Goal: Communication & Community: Answer question/provide support

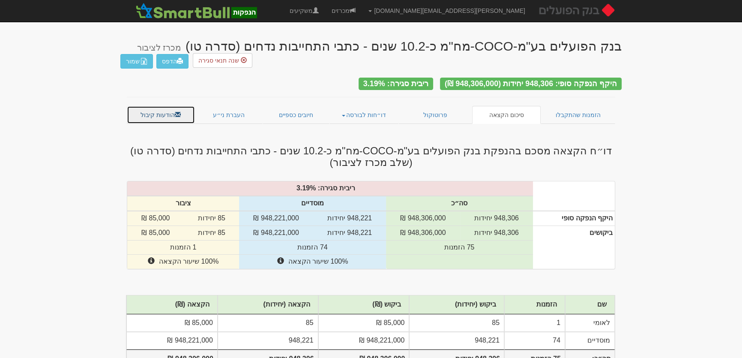
drag, startPoint x: 143, startPoint y: 111, endPoint x: 279, endPoint y: 115, distance: 135.9
click at [143, 111] on link "הודעות קיבול" at bounding box center [161, 115] width 68 height 18
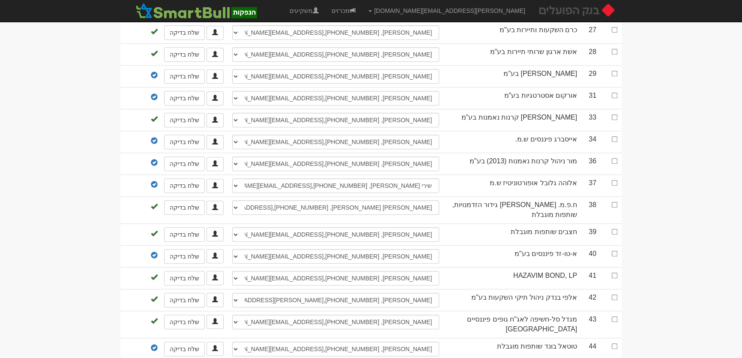
scroll to position [662, 0]
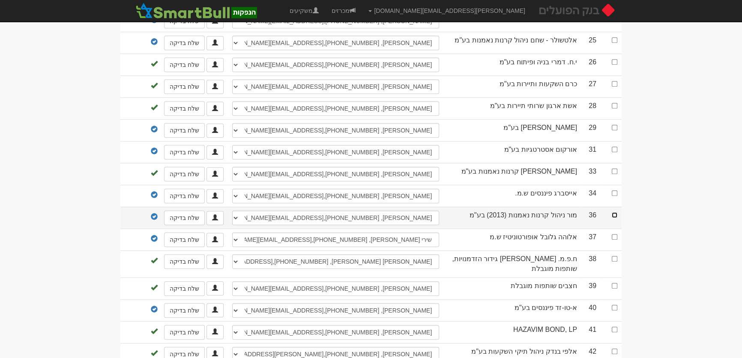
click at [615, 212] on input "checkbox" at bounding box center [615, 215] width 6 height 6
checkbox input "true"
click at [267, 210] on select "[PERSON_NAME], 050-4548840, [US_EMPLOYER_IDENTIFICATION_NUMBER], [EMAIL_ADDRESS…" at bounding box center [335, 217] width 207 height 15
select select "68a3452ba73213dd463744dd"
click at [232, 210] on select "[PERSON_NAME], 050-4548840, [US_EMPLOYER_IDENTIFICATION_NUMBER], [EMAIL_ADDRESS…" at bounding box center [335, 217] width 207 height 15
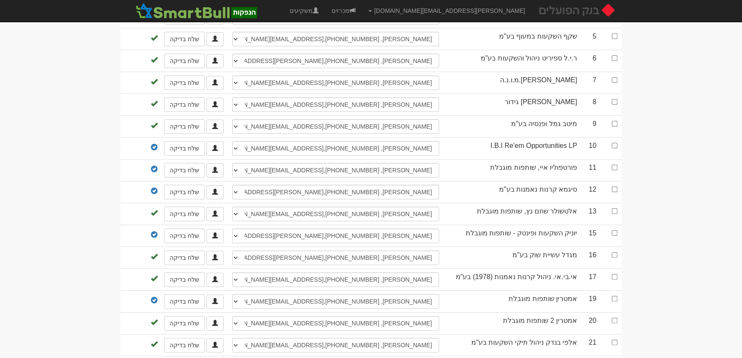
scroll to position [0, 0]
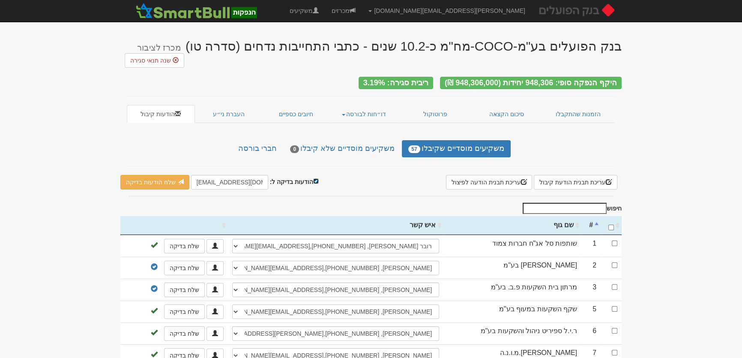
click at [313, 178] on input "הודעות בדיקה ל:" at bounding box center [316, 181] width 6 height 6
checkbox input "false"
click at [168, 179] on link "שלח הודעות למשקיעים" at bounding box center [159, 182] width 79 height 15
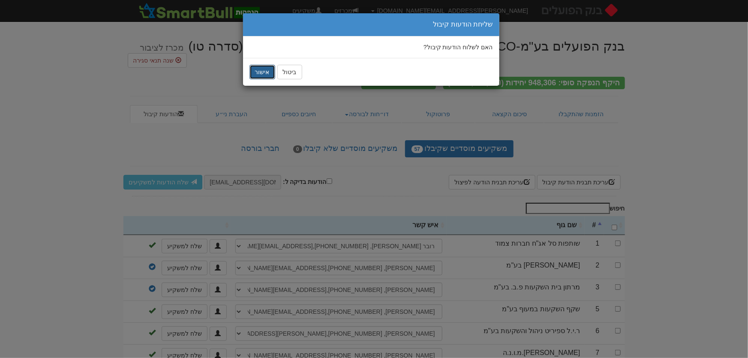
click at [261, 75] on button "אישור" at bounding box center [262, 72] width 26 height 15
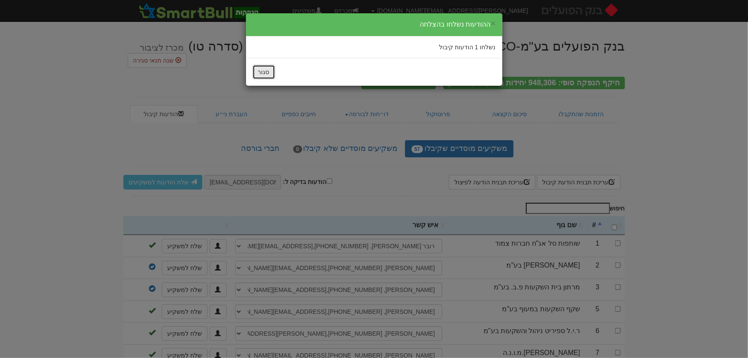
click at [261, 78] on button "סגור" at bounding box center [263, 72] width 23 height 15
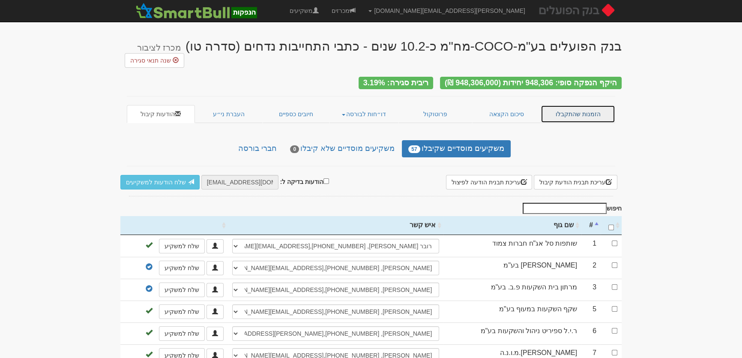
click at [568, 108] on link "הזמנות שהתקבלו" at bounding box center [578, 114] width 75 height 18
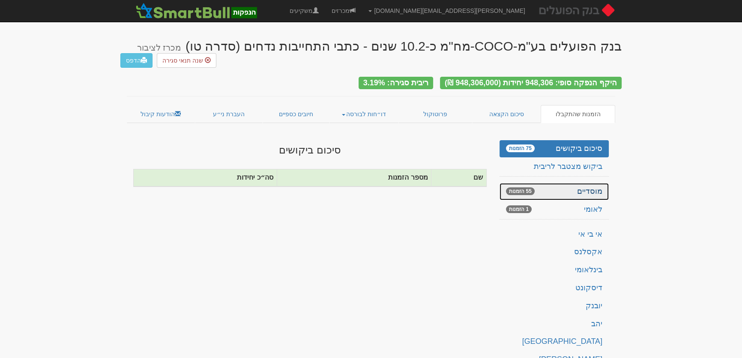
click at [593, 186] on link "מוסדיים 55 הזמנות" at bounding box center [554, 191] width 109 height 17
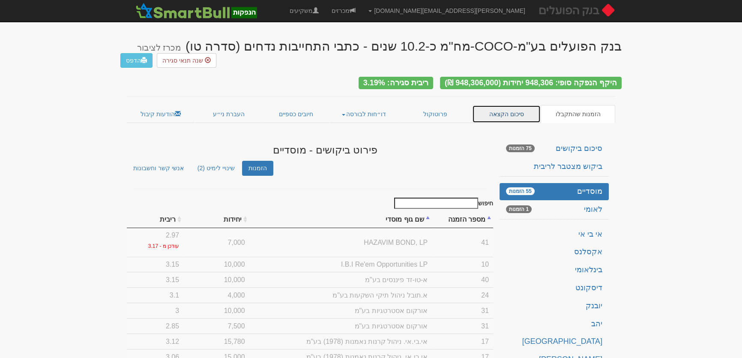
click at [504, 110] on link "סיכום הקצאה" at bounding box center [506, 114] width 69 height 18
